Goal: Navigation & Orientation: Find specific page/section

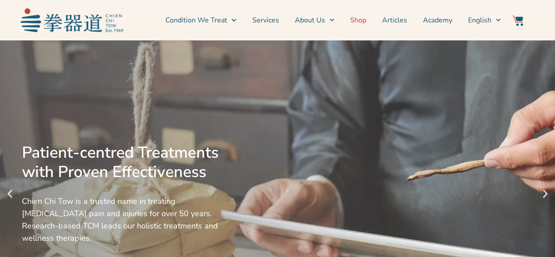
click at [362, 22] on link "Shop" at bounding box center [358, 20] width 16 height 22
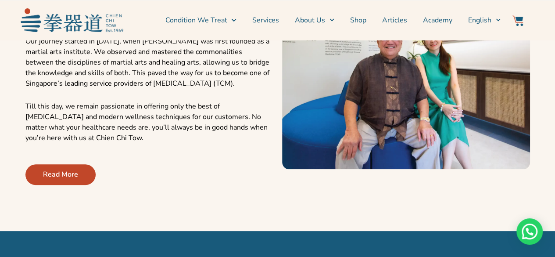
scroll to position [384, 0]
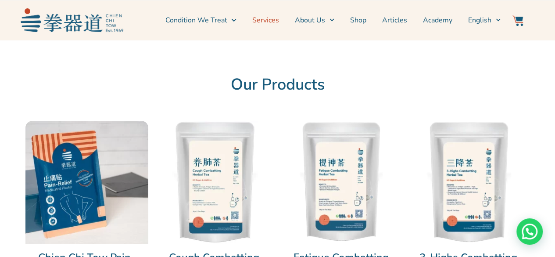
click at [274, 25] on link "Services" at bounding box center [265, 20] width 27 height 22
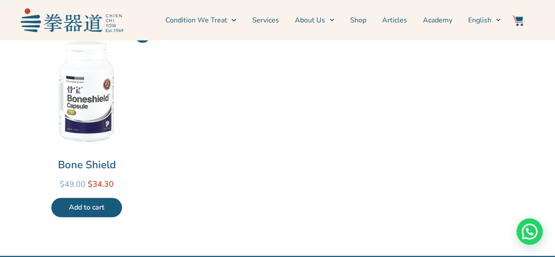
scroll to position [528, 0]
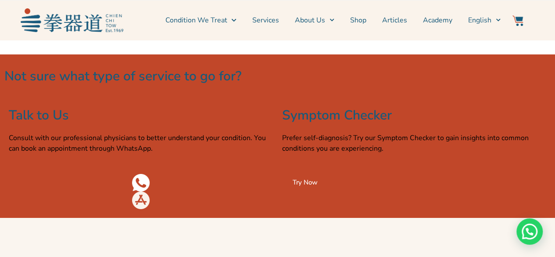
scroll to position [1460, 0]
